Goal: Task Accomplishment & Management: Complete application form

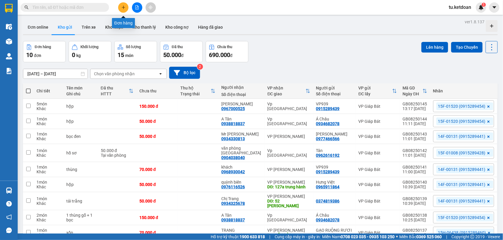
click at [125, 8] on icon "plus" at bounding box center [123, 7] width 4 height 4
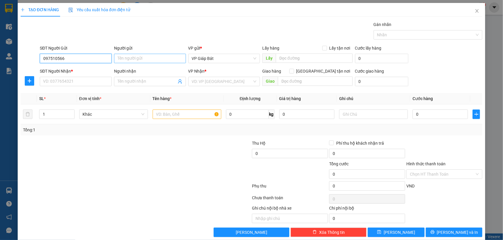
type input "0975105666"
click at [73, 69] on div "0975105666 - CTy Đông Phương" at bounding box center [75, 70] width 64 height 6
type input "CTy Đông Phương"
type input "0975105666"
click at [80, 81] on input "SĐT Người Nhận *" at bounding box center [76, 81] width 72 height 9
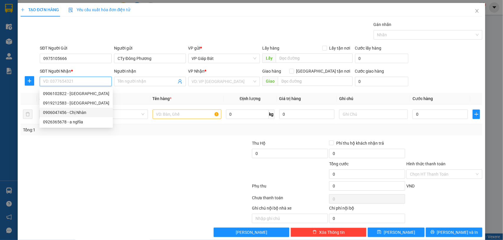
click at [85, 111] on div "0906047456 - Chị Nhàn" at bounding box center [76, 112] width 66 height 6
type input "0906047456"
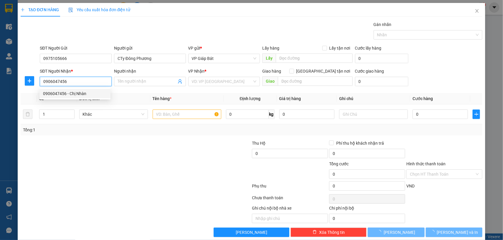
type input "Chị Nhàn"
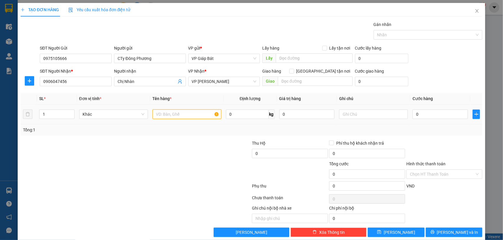
click at [180, 114] on input "text" at bounding box center [187, 113] width 69 height 9
type input "bọc"
click at [424, 117] on input "0" at bounding box center [440, 113] width 55 height 9
type input "5"
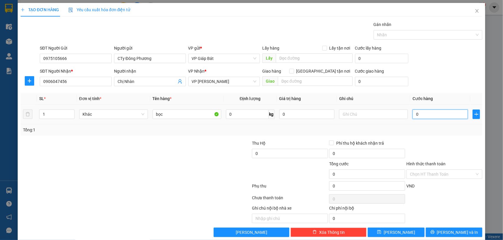
type input "5"
type input "50"
type input "500"
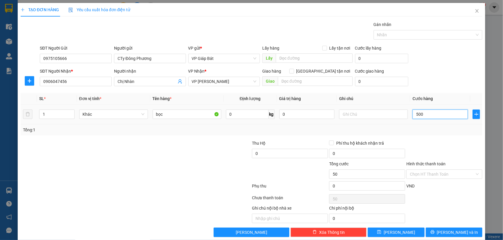
type input "500"
type input "5.000"
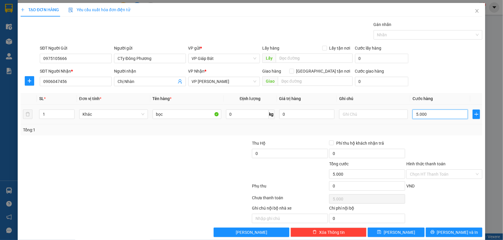
type input "50.000"
click at [396, 34] on div at bounding box center [425, 34] width 100 height 7
type input "50.000"
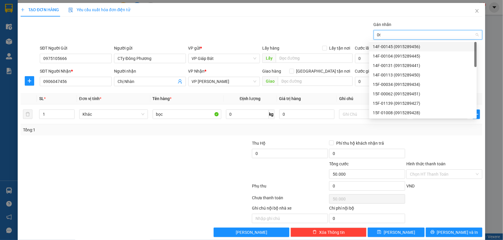
type input "068"
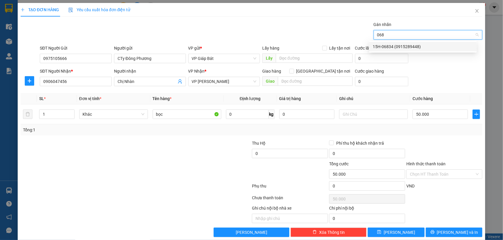
click at [402, 47] on div "15H-06834 (0915289448)" at bounding box center [423, 46] width 100 height 6
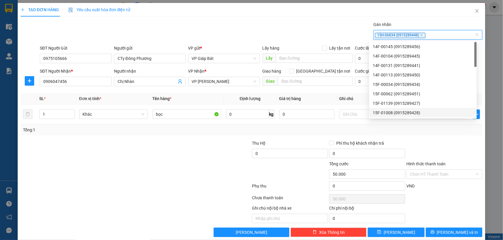
click at [436, 139] on div "Transit Pickup Surcharge Ids Transit Deliver Surcharge Ids Transit Deliver Surc…" at bounding box center [252, 128] width 462 height 215
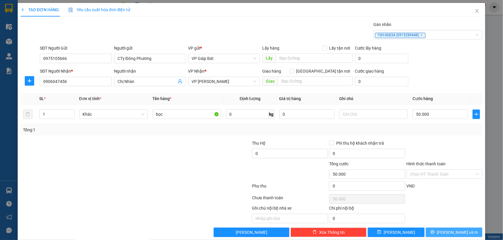
click at [449, 231] on span "[PERSON_NAME] và In" at bounding box center [457, 232] width 41 height 6
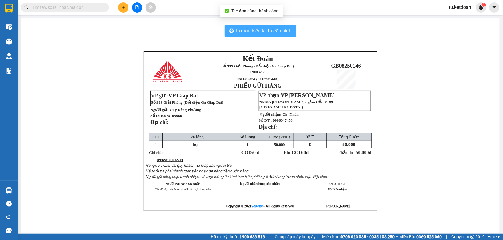
click at [275, 28] on span "In mẫu biên lai tự cấu hình" at bounding box center [263, 30] width 55 height 7
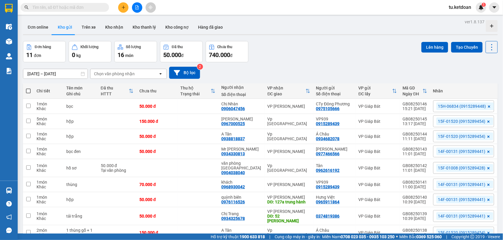
click at [318, 51] on div "Đơn hàng 11 đơn Khối lượng 0 kg Số lượng 16 món Đã thu 50.000 đ Chưa thu 740.00…" at bounding box center [260, 51] width 475 height 21
click at [126, 8] on button at bounding box center [123, 7] width 10 height 10
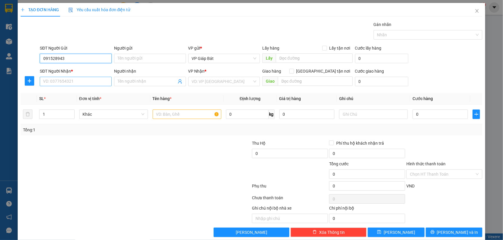
type input "0915289439"
click at [69, 66] on div "0915289439 - VP939" at bounding box center [74, 70] width 71 height 9
type input "VP939"
type input "0915289439"
click at [73, 80] on input "SĐT Người Nhận *" at bounding box center [76, 81] width 72 height 9
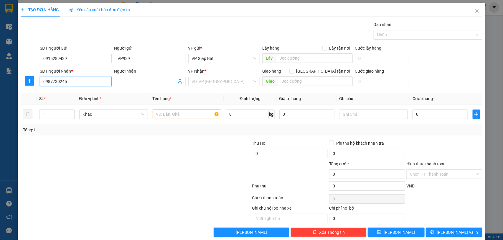
type input "0987730245"
click at [122, 83] on input "Người nhận" at bounding box center [147, 81] width 59 height 6
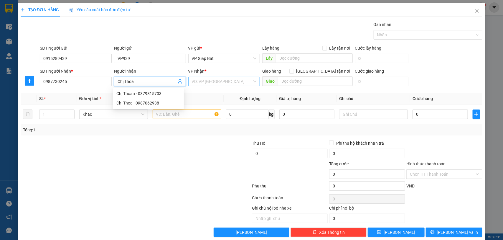
type input "Chị Thoa"
click at [211, 84] on input "search" at bounding box center [222, 81] width 61 height 9
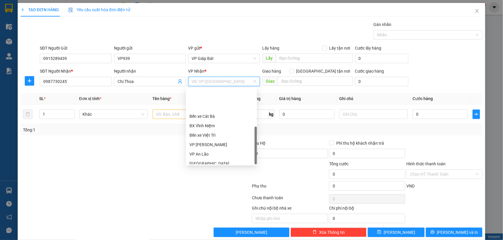
scroll to position [56, 0]
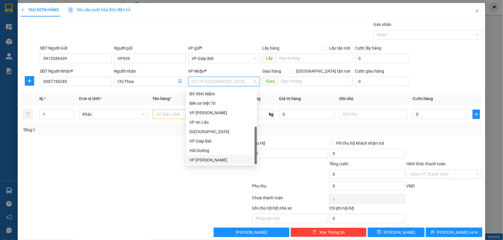
click at [216, 157] on div "VP [PERSON_NAME]" at bounding box center [221, 159] width 64 height 6
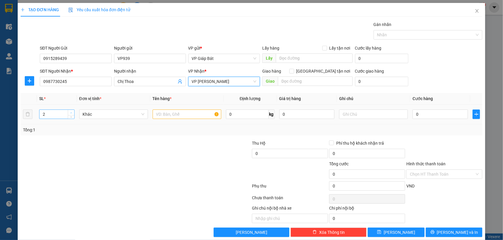
click at [70, 110] on span "Increase Value" at bounding box center [71, 112] width 6 height 5
type input "3"
click at [70, 110] on span "Increase Value" at bounding box center [71, 112] width 6 height 5
click at [169, 115] on input "text" at bounding box center [187, 113] width 69 height 9
type input "hộp gạch"
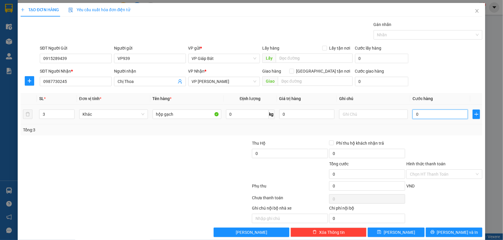
click at [429, 112] on input "0" at bounding box center [440, 113] width 55 height 9
type input "1"
type input "12"
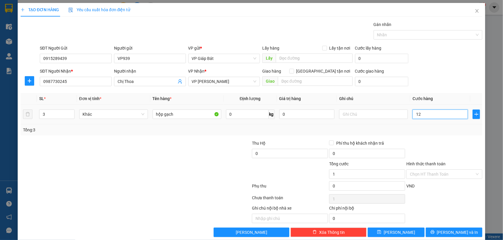
type input "12"
type input "120"
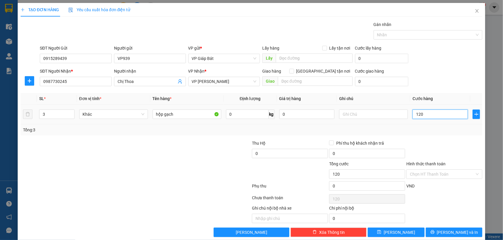
type input "1.200"
type input "12.000"
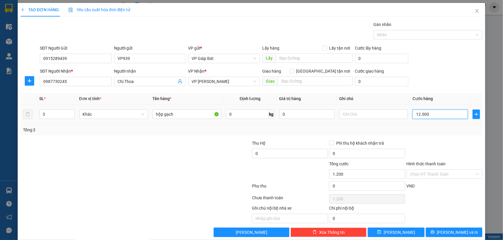
type input "12.000"
type input "120.000"
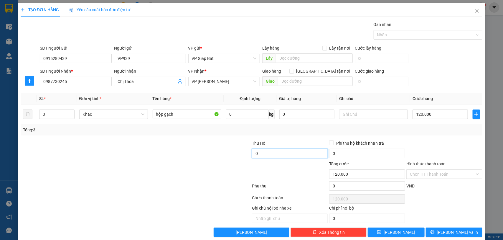
click at [289, 152] on input "0" at bounding box center [290, 153] width 76 height 9
click at [404, 31] on div at bounding box center [425, 34] width 100 height 7
type input "30.000"
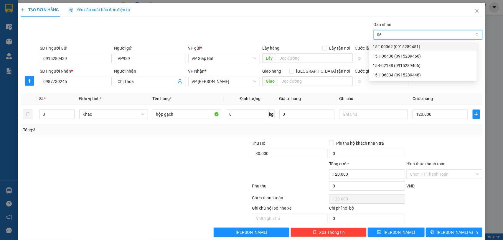
type input "064"
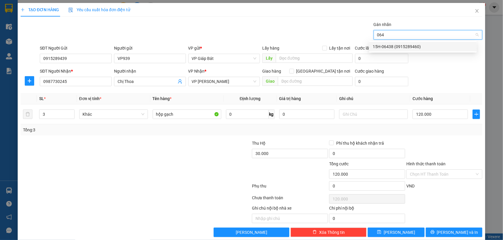
click at [401, 46] on div "15H-06438 (0915289460)" at bounding box center [423, 46] width 100 height 6
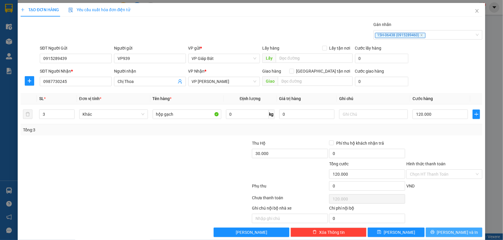
click at [443, 232] on button "[PERSON_NAME] và In" at bounding box center [454, 231] width 57 height 9
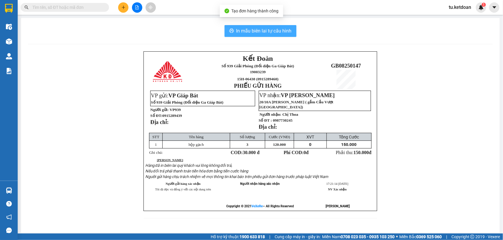
click at [266, 33] on span "In mẫu biên lai tự cấu hình" at bounding box center [263, 30] width 55 height 7
